Goal: Task Accomplishment & Management: Complete application form

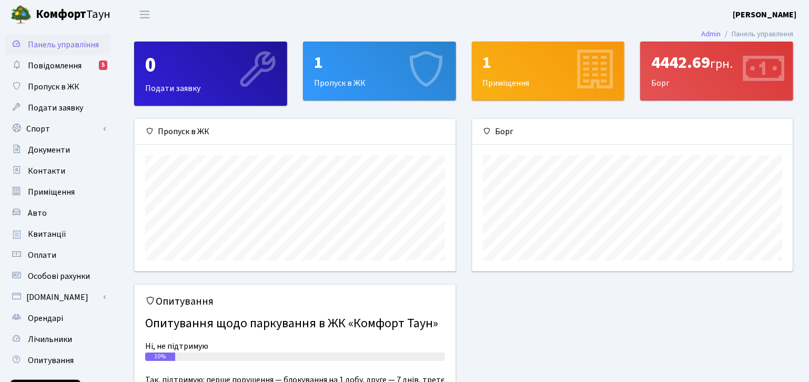
scroll to position [151, 321]
click at [58, 90] on span "Пропуск в ЖК" at bounding box center [54, 87] width 52 height 12
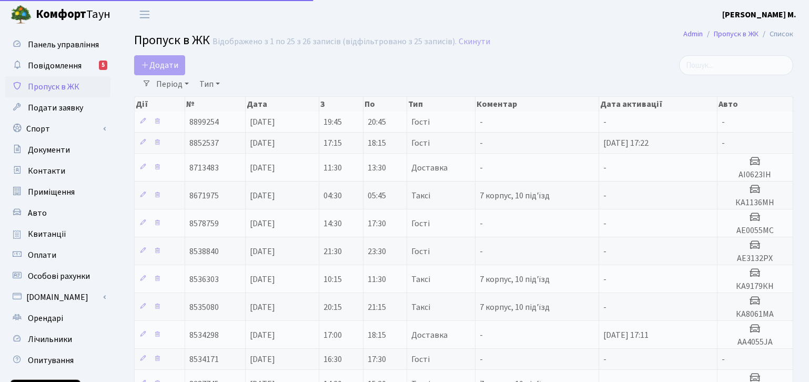
select select "25"
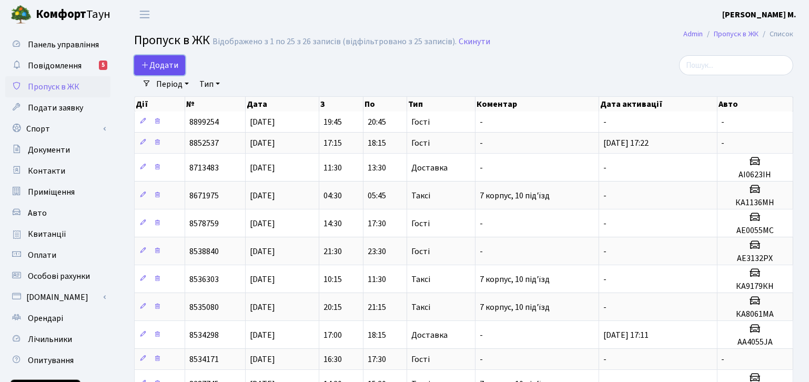
click at [159, 65] on span "Додати" at bounding box center [159, 65] width 37 height 12
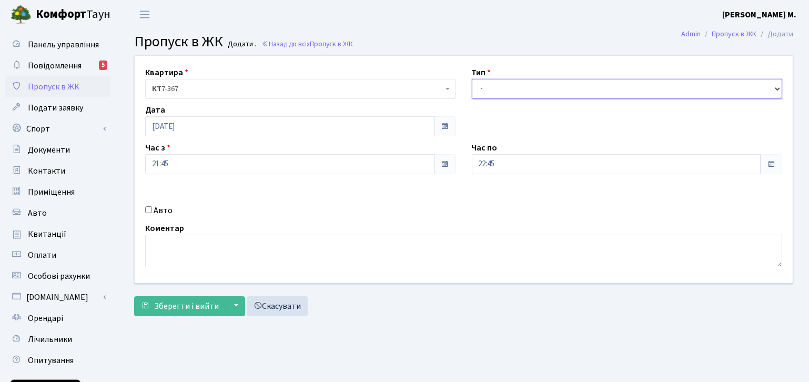
click at [546, 85] on select "- Доставка Таксі Гості Сервіс" at bounding box center [627, 89] width 311 height 20
select select "2"
click at [472, 79] on select "- Доставка Таксі Гості Сервіс" at bounding box center [627, 89] width 311 height 20
click at [151, 216] on div "Авто" at bounding box center [300, 210] width 327 height 13
click at [147, 210] on input "Авто" at bounding box center [148, 209] width 7 height 7
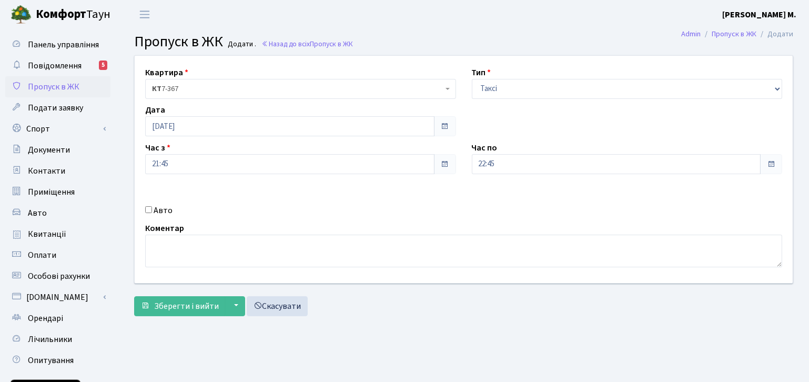
checkbox input "true"
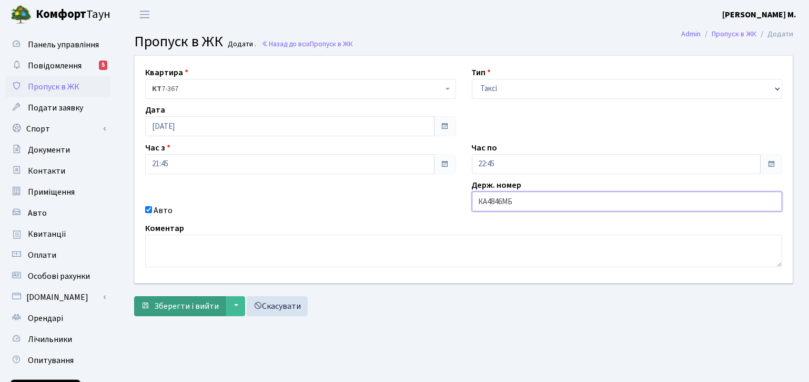
type input "КА4846МБ"
click at [184, 300] on span "Зберегти і вийти" at bounding box center [186, 306] width 65 height 12
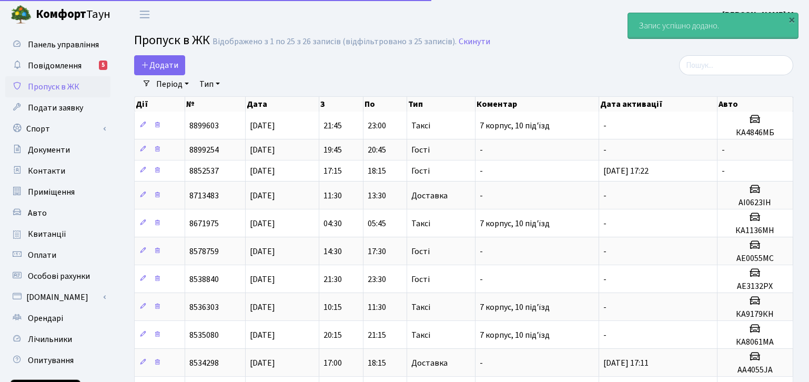
select select "25"
